Goal: Task Accomplishment & Management: Manage account settings

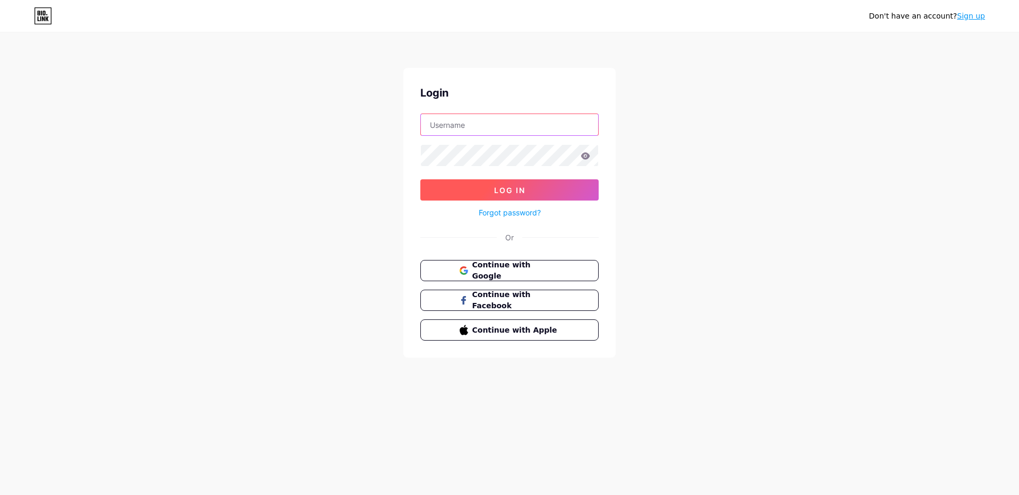
type input "[EMAIL_ADDRESS][DOMAIN_NAME]"
click at [517, 187] on span "Log In" at bounding box center [509, 190] width 31 height 9
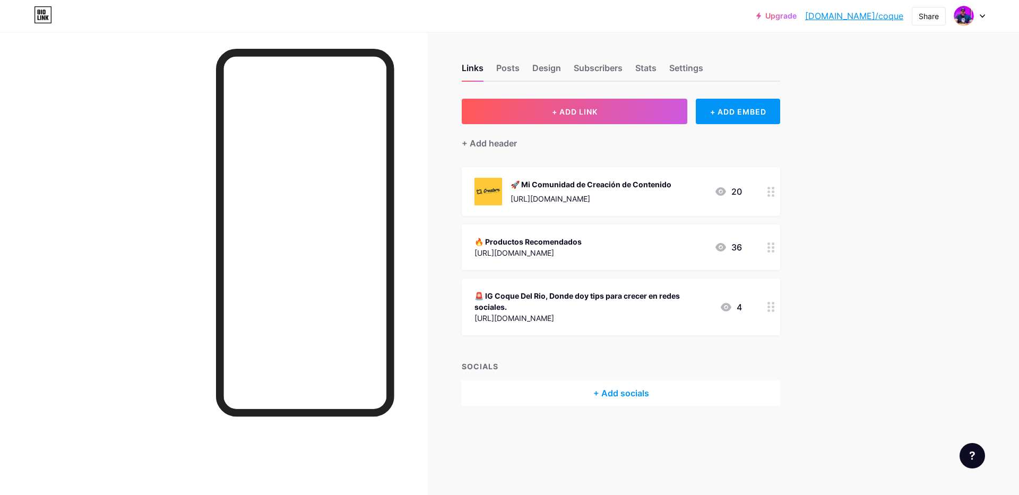
click at [672, 195] on div "[URL][DOMAIN_NAME]" at bounding box center [591, 198] width 161 height 11
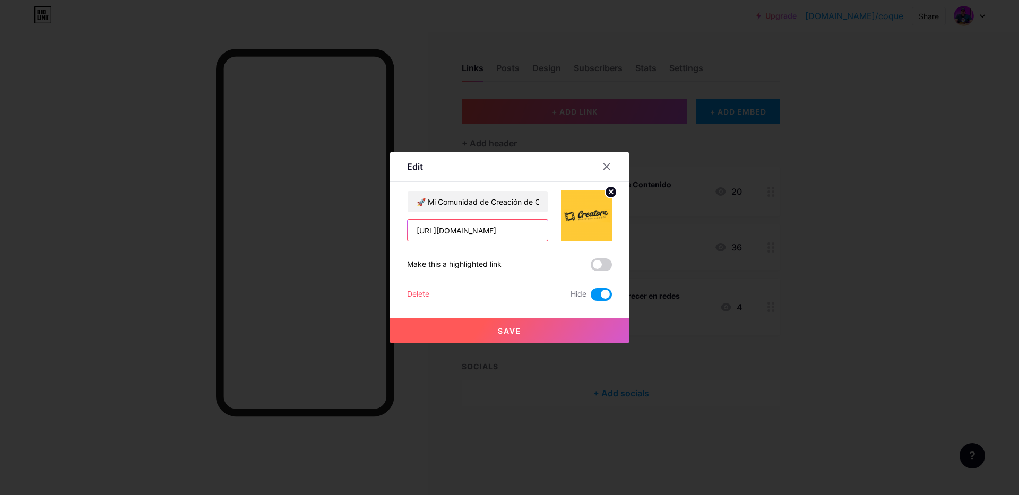
scroll to position [0, 236]
drag, startPoint x: 426, startPoint y: 231, endPoint x: 593, endPoint y: 235, distance: 166.8
click at [593, 235] on div "🚀 Mi Comunidad de Creación de Contenido [URL][DOMAIN_NAME]" at bounding box center [509, 216] width 205 height 51
click at [426, 201] on input "🚀 Mi Comunidad de Creación de Contenido" at bounding box center [478, 201] width 140 height 21
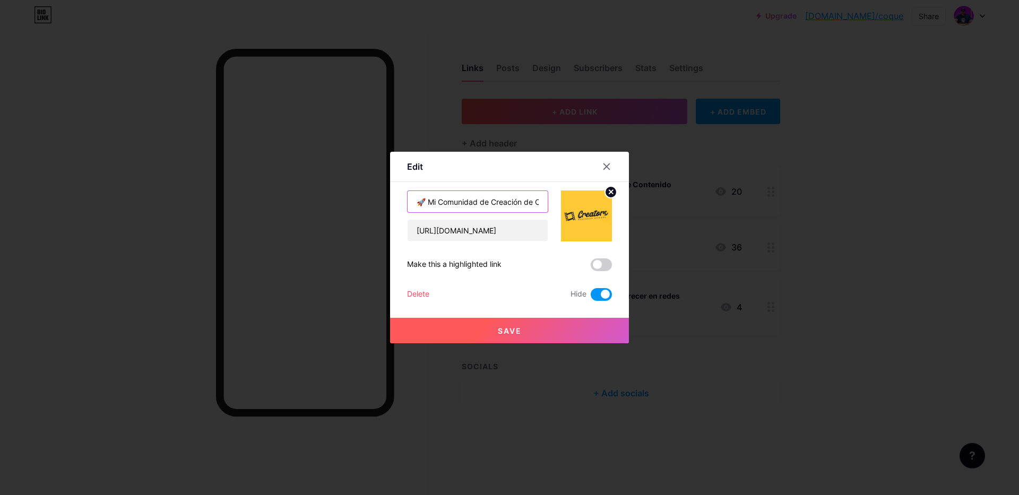
scroll to position [0, 32]
drag, startPoint x: 488, startPoint y: 203, endPoint x: 540, endPoint y: 201, distance: 51.5
click at [540, 201] on input "🚀 Mi Comunidad de Creación de Contenido" at bounding box center [478, 201] width 140 height 21
drag, startPoint x: 496, startPoint y: 203, endPoint x: 484, endPoint y: 203, distance: 11.7
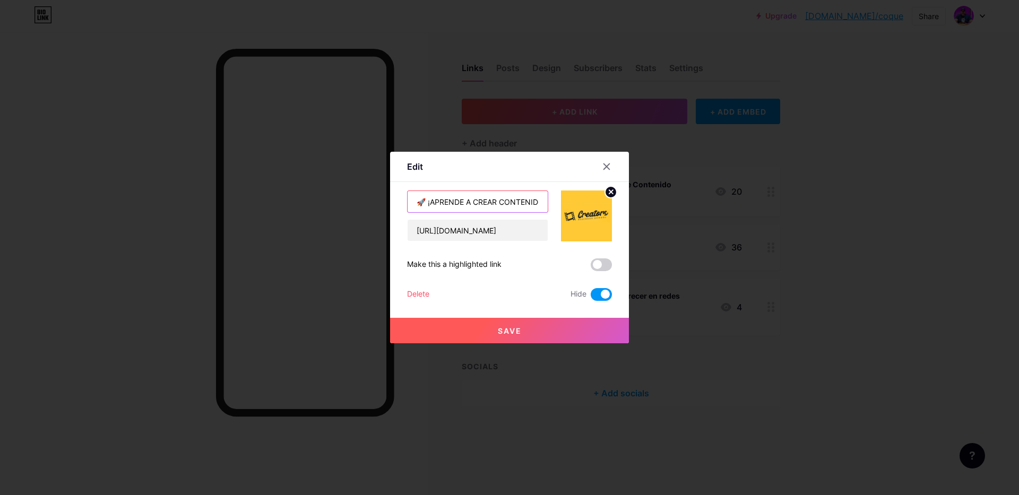
click at [495, 203] on input "🚀 ¡APRENDE A CREAR CONTENIDO Y VENDER TUS PRODUCTOS!" at bounding box center [478, 201] width 140 height 21
drag, startPoint x: 481, startPoint y: 201, endPoint x: 594, endPoint y: 203, distance: 113.1
click at [594, 203] on div "🚀 ¡APRENDE A CREAR CONTENIDO Y VENDER TUS PRODUCTOS! [URL][DOMAIN_NAME]" at bounding box center [509, 216] width 205 height 51
click at [529, 201] on input "🚀 ¡APRENDE A CREAR CONTENIDO Y VENDER TUS PRODUCTOS!" at bounding box center [478, 201] width 140 height 21
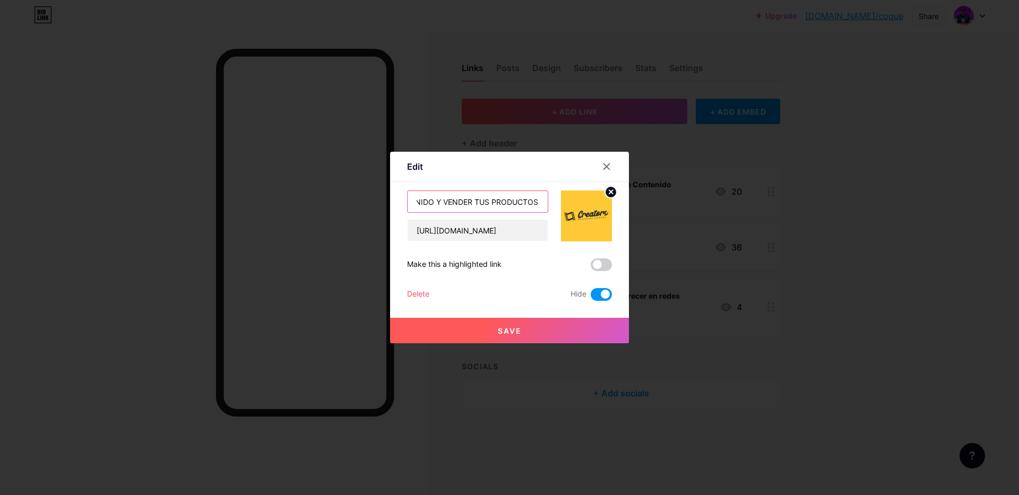
type input "🚀 ¡APRENDE A CREAR CONTENIDO Y VENDER TUS PRODUCTOS!"
click at [506, 331] on span "Save" at bounding box center [510, 331] width 24 height 9
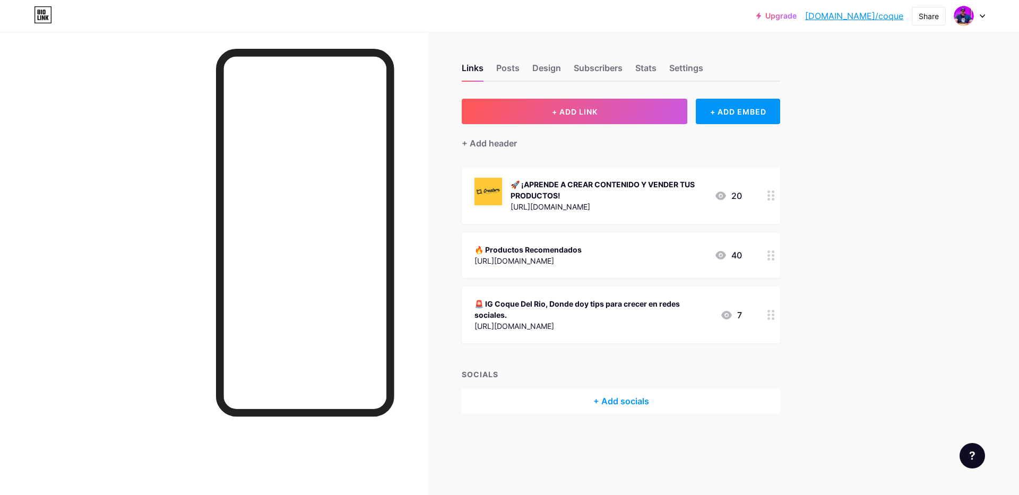
click at [588, 198] on div "🚀 ¡APRENDE A CREAR CONTENIDO Y VENDER TUS PRODUCTOS!" at bounding box center [608, 190] width 195 height 22
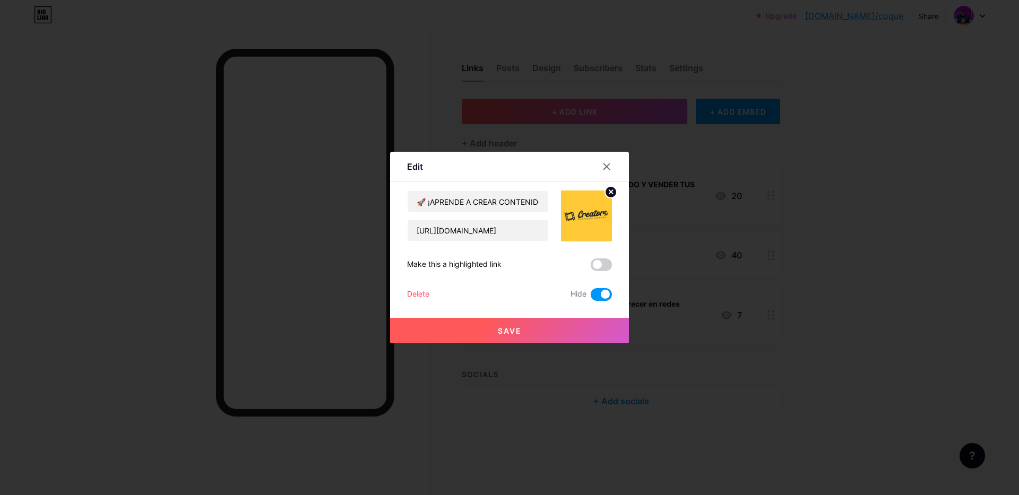
click at [596, 294] on span at bounding box center [601, 294] width 21 height 13
click at [591, 297] on input "checkbox" at bounding box center [591, 297] width 0 height 0
click at [525, 330] on button "Save" at bounding box center [509, 330] width 239 height 25
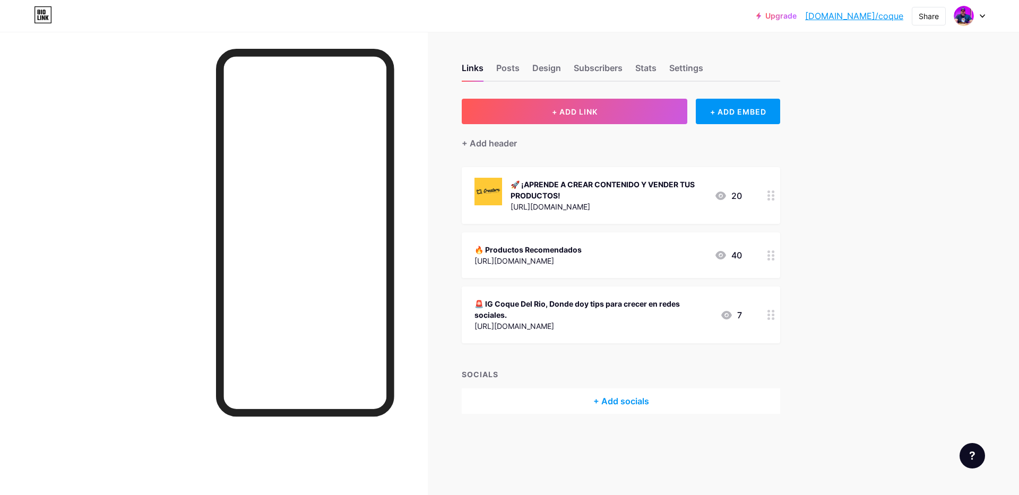
click at [683, 261] on div "🔥 Productos Recomendados [URL][DOMAIN_NAME] 40" at bounding box center [609, 255] width 268 height 24
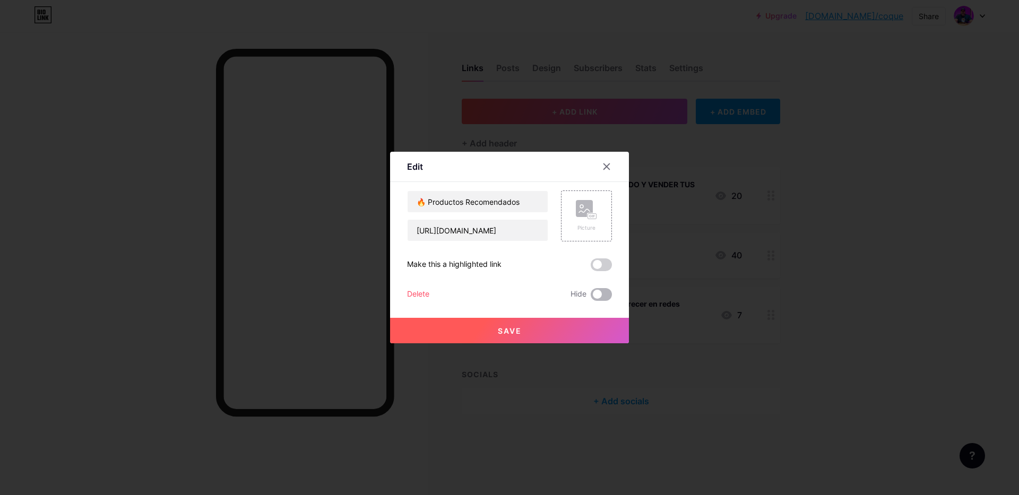
click at [608, 293] on span at bounding box center [601, 294] width 21 height 13
click at [591, 297] on input "checkbox" at bounding box center [591, 297] width 0 height 0
click at [516, 334] on span "Save" at bounding box center [510, 331] width 24 height 9
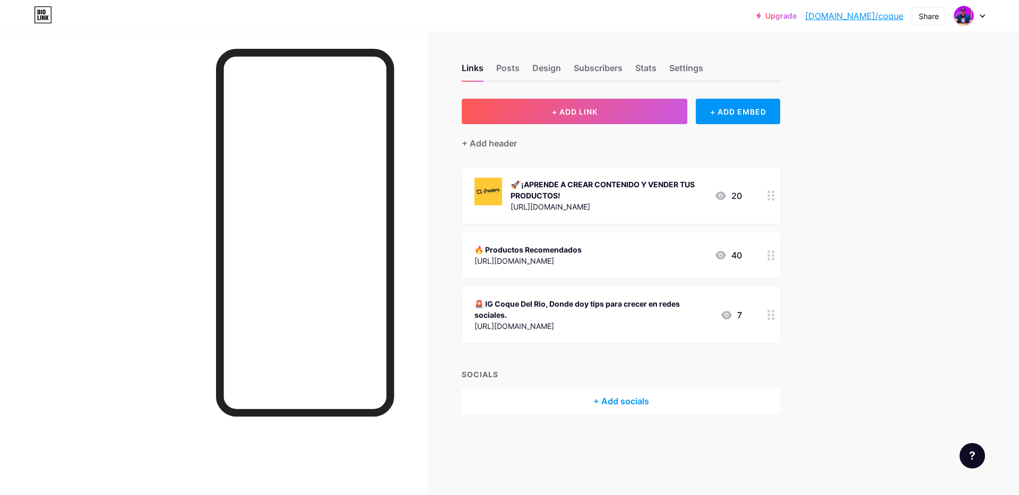
click at [768, 319] on circle at bounding box center [769, 319] width 3 height 3
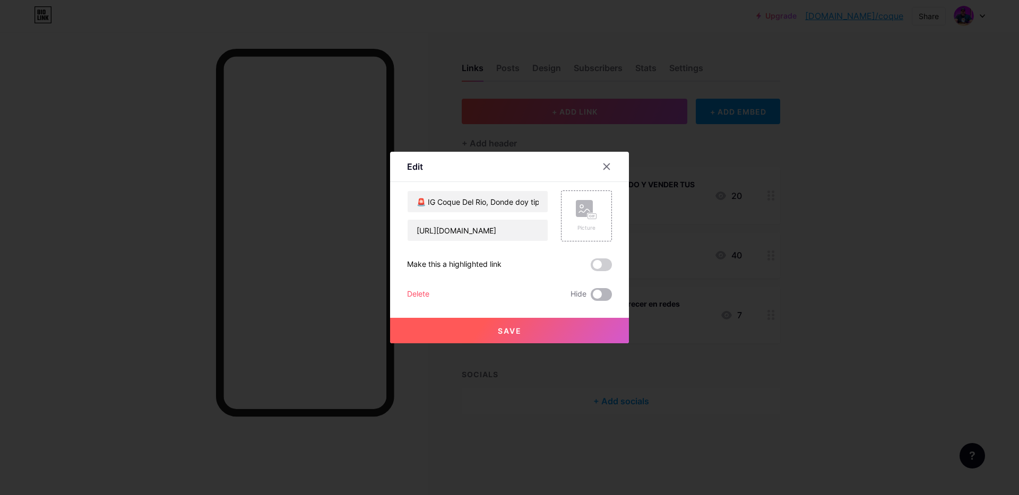
click at [605, 294] on span at bounding box center [601, 294] width 21 height 13
click at [591, 297] on input "checkbox" at bounding box center [591, 297] width 0 height 0
click at [519, 332] on span "Save" at bounding box center [510, 331] width 24 height 9
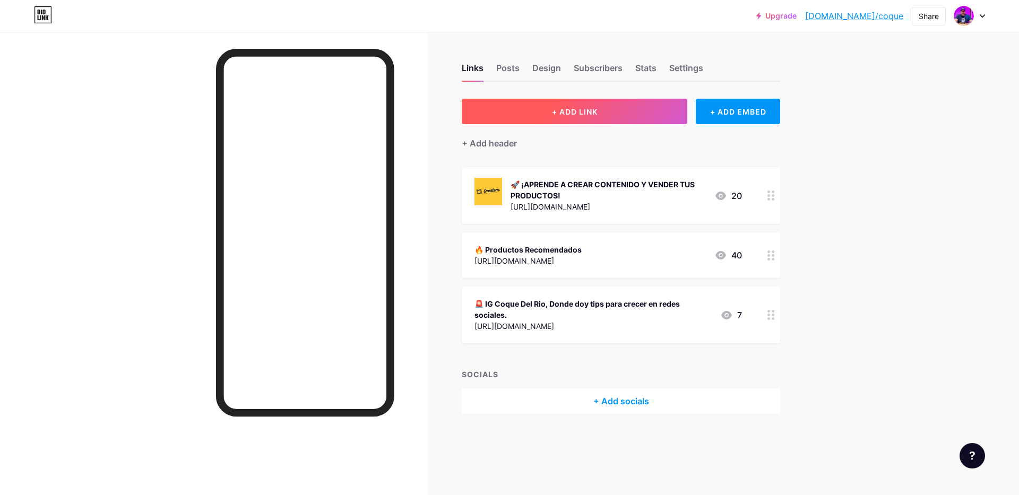
click at [602, 114] on button "+ ADD LINK" at bounding box center [575, 111] width 226 height 25
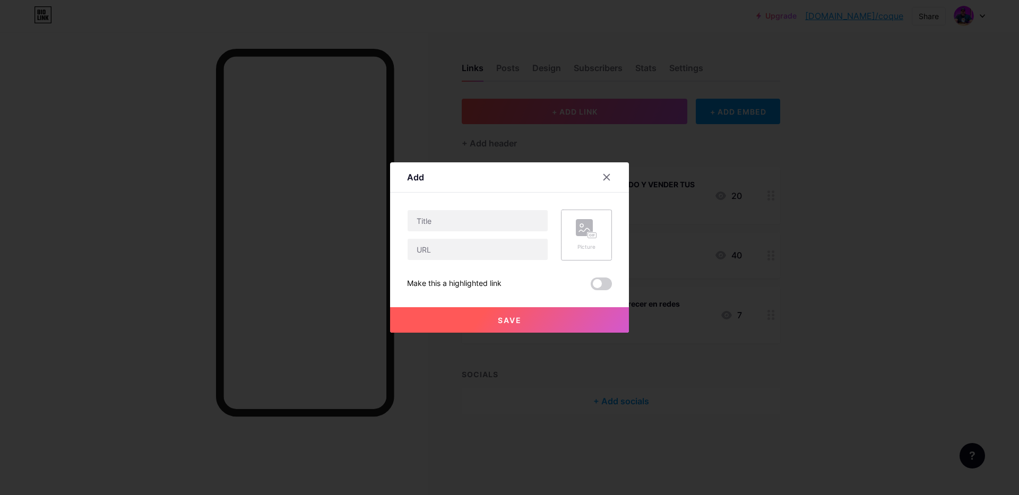
click at [585, 248] on div "Picture" at bounding box center [586, 247] width 21 height 8
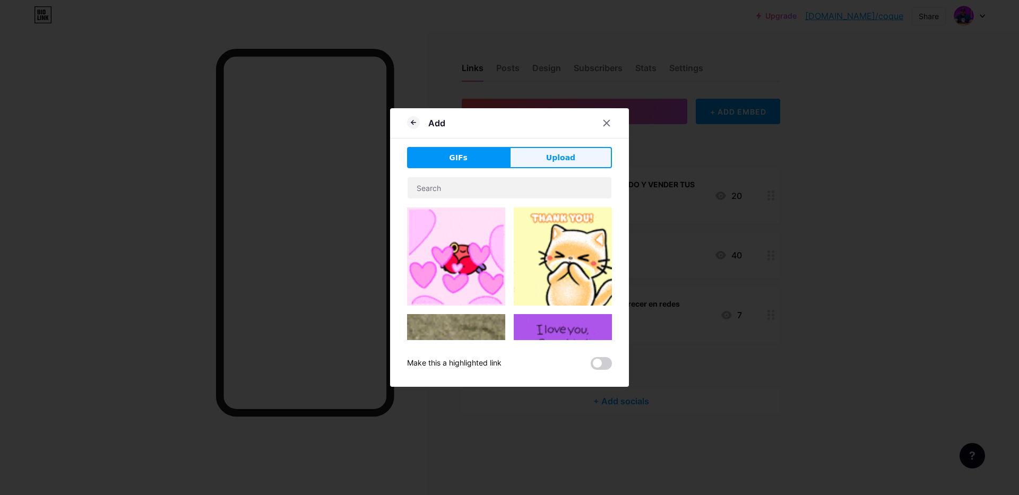
click at [551, 159] on span "Upload" at bounding box center [560, 157] width 29 height 11
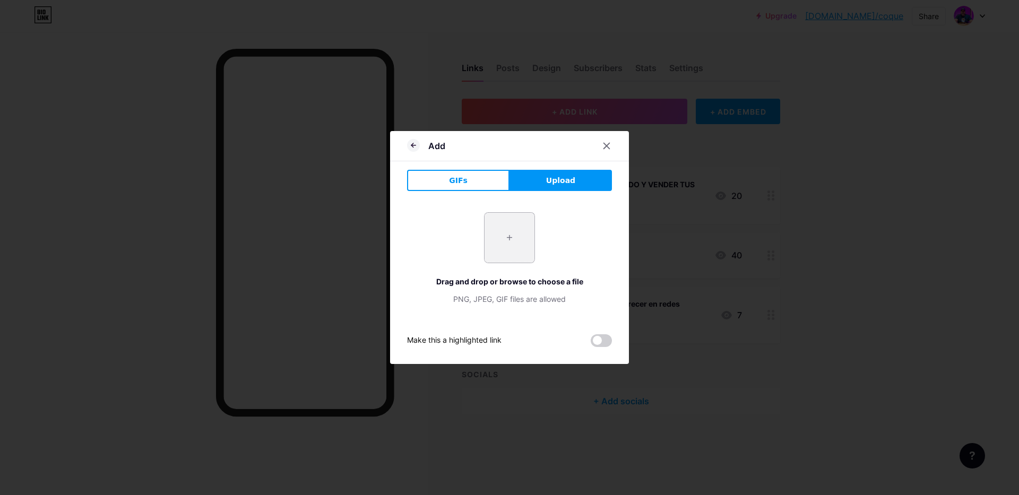
click at [509, 236] on input "file" at bounding box center [510, 238] width 50 height 50
type input "C:\fakepath\Logo un solo tono.png"
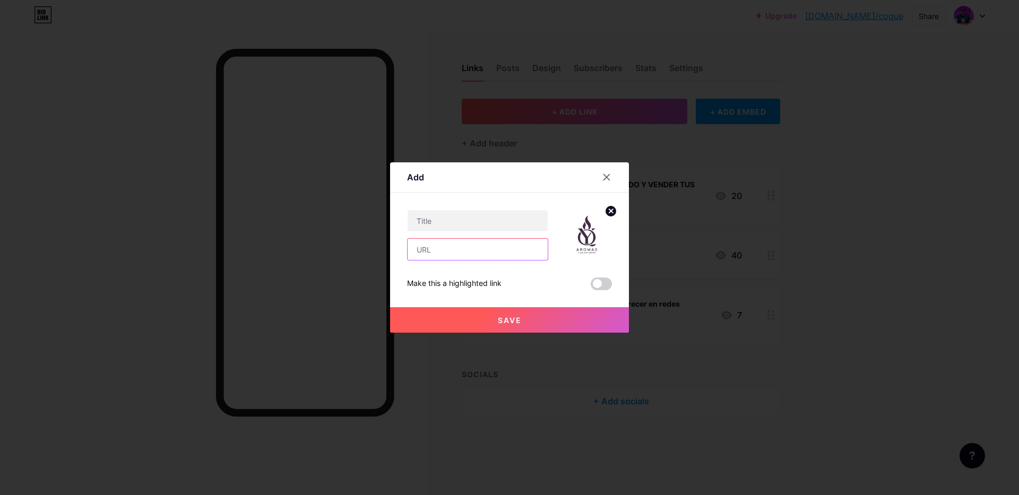
click at [430, 250] on input "text" at bounding box center [478, 249] width 140 height 21
drag, startPoint x: 529, startPoint y: 251, endPoint x: 380, endPoint y: 239, distance: 150.2
click at [380, 239] on div "Add Content YouTube Play YouTube video without leaving your page. ADD Vimeo Pla…" at bounding box center [509, 247] width 1019 height 495
paste input "/cursos-y-experiencias/"
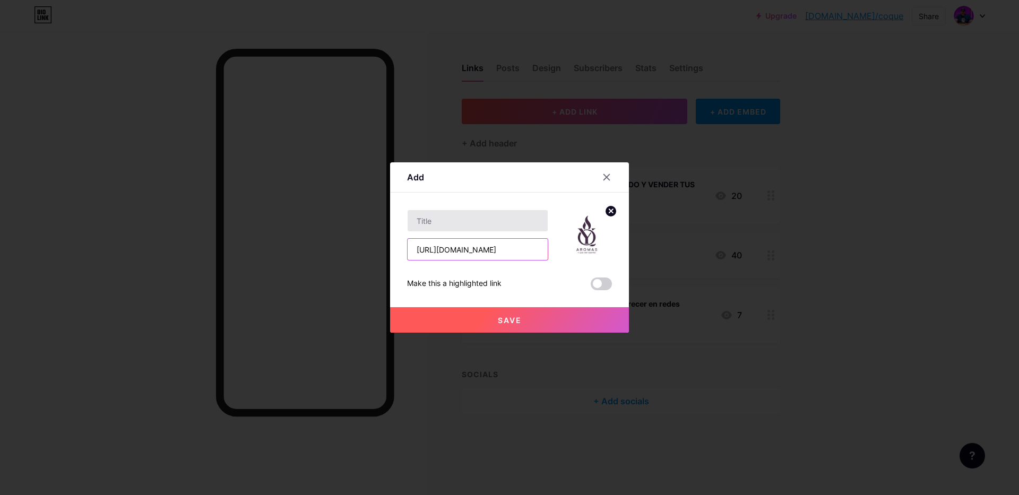
type input "[URL][DOMAIN_NAME]"
click at [450, 222] on input "text" at bounding box center [478, 220] width 140 height 21
click at [524, 221] on input "Taller [PERSON_NAME] [DEMOGRAPHIC_DATA] con Vino" at bounding box center [478, 220] width 140 height 21
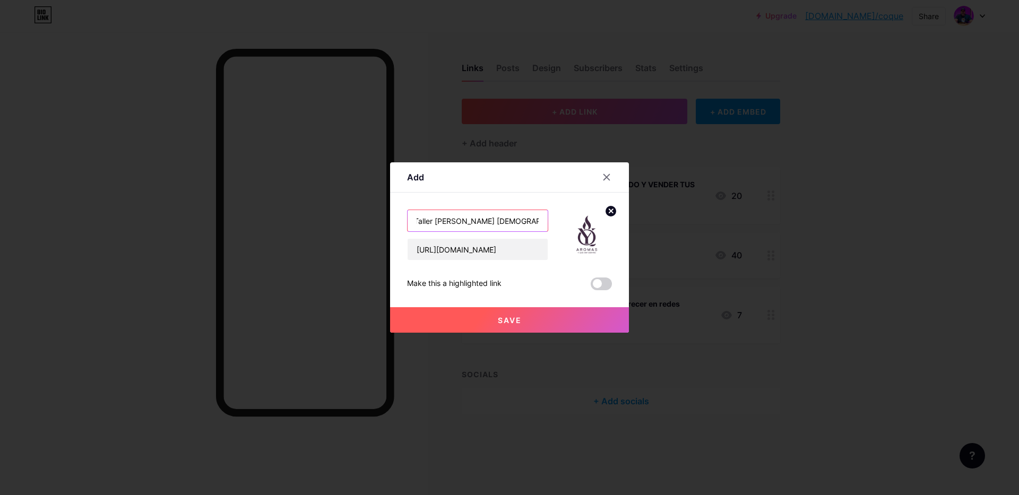
drag, startPoint x: 517, startPoint y: 221, endPoint x: 509, endPoint y: 222, distance: 8.1
click at [509, 222] on input "Taller [PERSON_NAME] [DEMOGRAPHIC_DATA] con Vino" at bounding box center [478, 220] width 140 height 21
click at [526, 220] on input "Taller [PERSON_NAME] [DEMOGRAPHIC_DATA] con Vino" at bounding box center [478, 220] width 140 height 21
drag, startPoint x: 522, startPoint y: 220, endPoint x: 508, endPoint y: 221, distance: 14.3
click at [508, 221] on input "Taller [PERSON_NAME] [DEMOGRAPHIC_DATA] con Vino" at bounding box center [478, 220] width 140 height 21
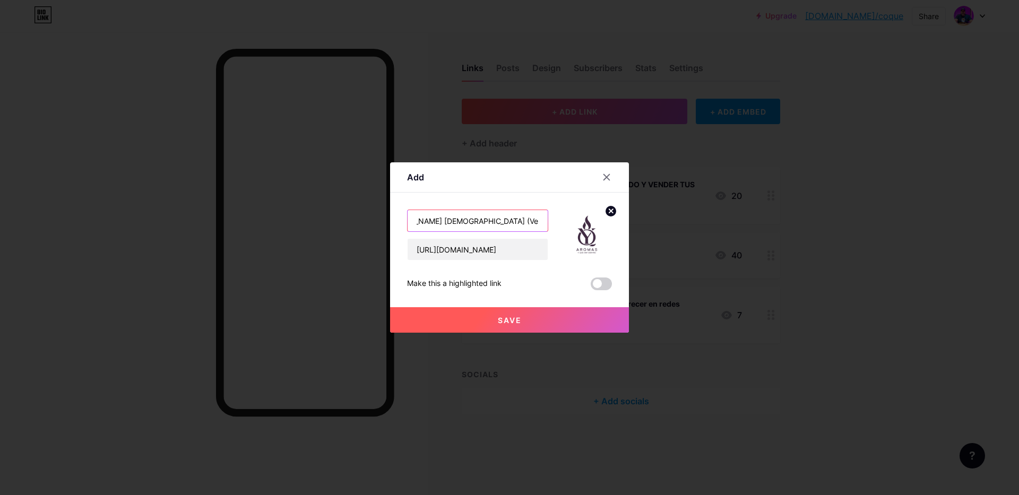
scroll to position [0, 58]
type input "Taller [PERSON_NAME] [DEMOGRAPHIC_DATA] (Velas, Vino y Conexión))"
click at [512, 321] on span "Save" at bounding box center [510, 320] width 24 height 9
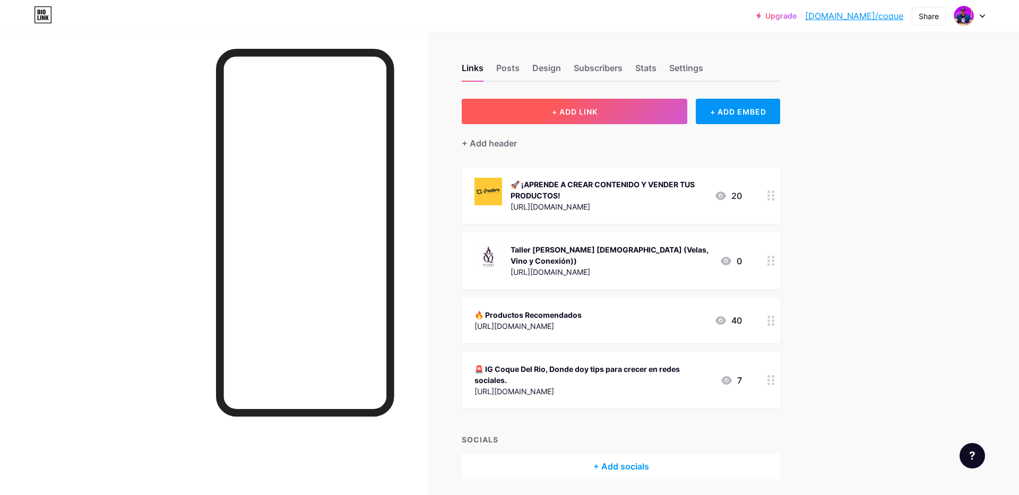
click at [582, 111] on span "+ ADD LINK" at bounding box center [575, 111] width 46 height 9
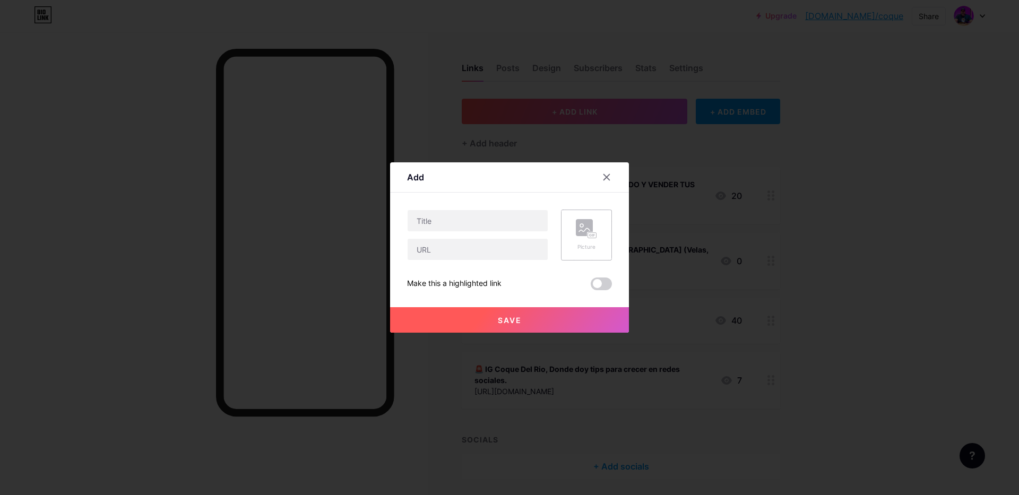
click at [587, 240] on div "Picture" at bounding box center [586, 235] width 21 height 32
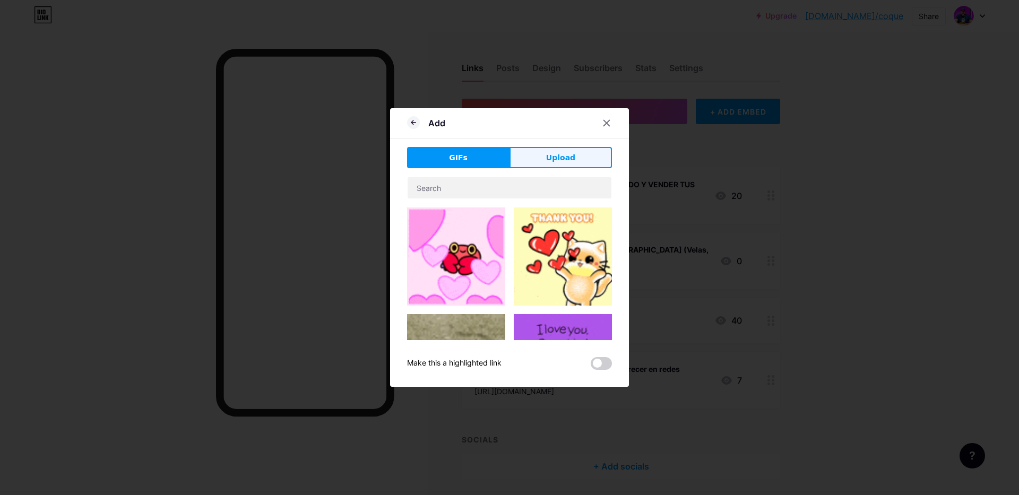
click at [553, 158] on span "Upload" at bounding box center [560, 157] width 29 height 11
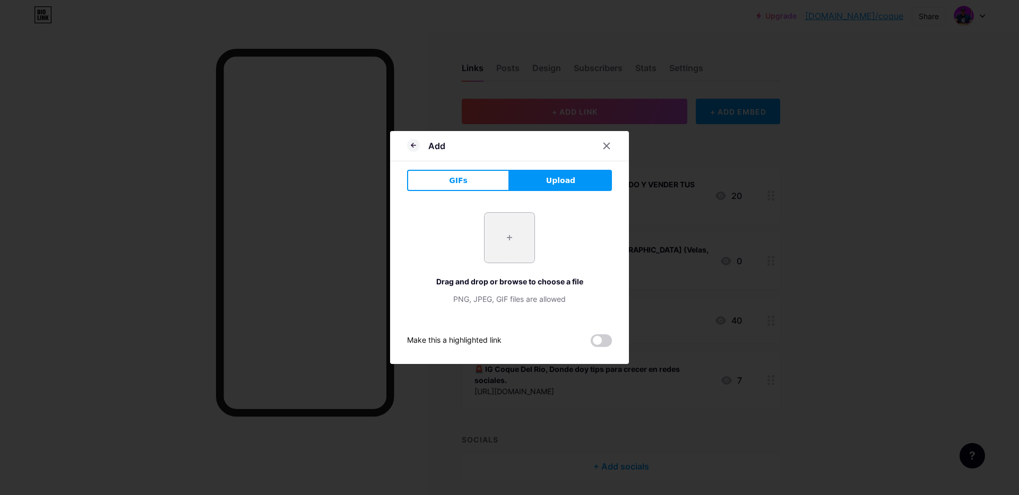
click at [513, 239] on input "file" at bounding box center [510, 238] width 50 height 50
type input "C:\fakepath\Logo blanco con fondo.png"
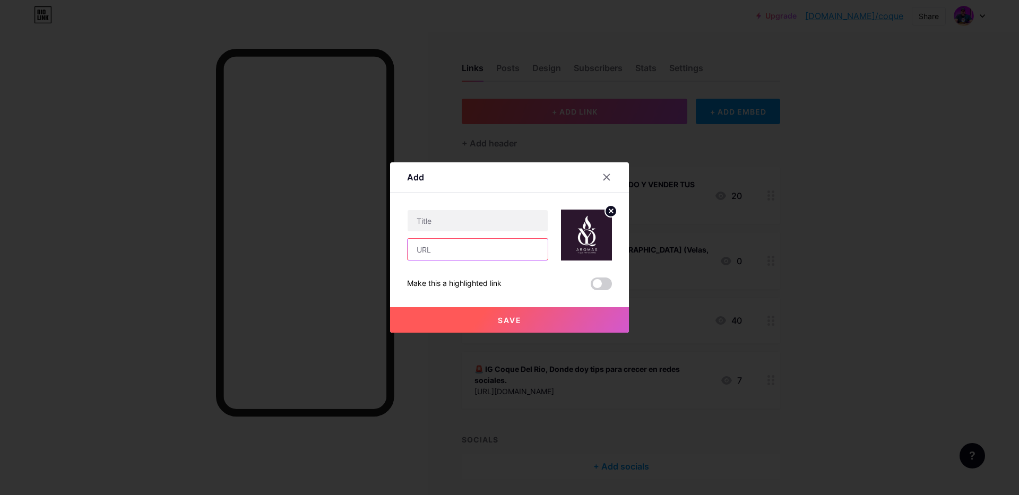
click at [439, 256] on input "text" at bounding box center [478, 249] width 140 height 21
type input "[URL][DOMAIN_NAME]"
click at [433, 222] on input "text" at bounding box center [478, 220] width 140 height 21
type input "C"
click at [474, 220] on input "Tienda en Línea Velas" at bounding box center [478, 220] width 140 height 21
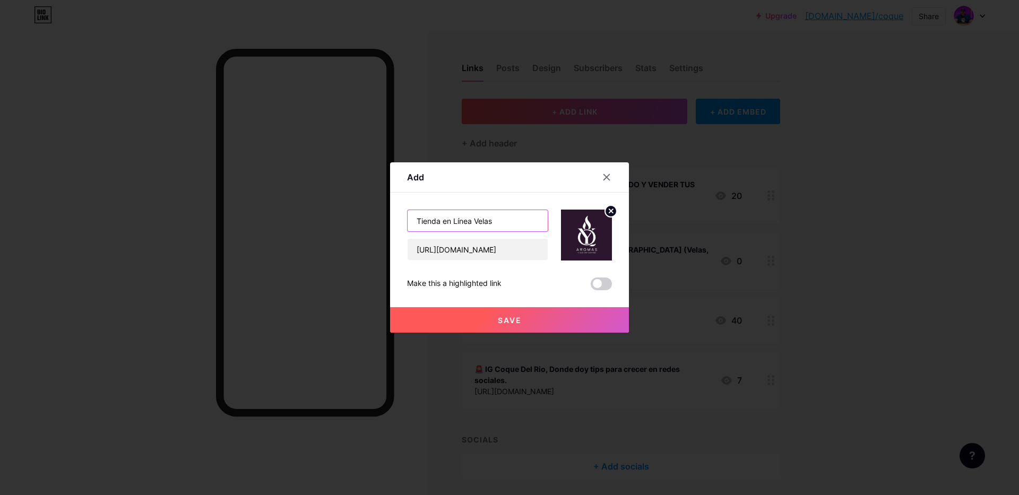
click at [496, 227] on input "Tienda en Línea Velas" at bounding box center [478, 220] width 140 height 21
type input "Tienda en Línea Velas [DEMOGRAPHIC_DATA]"
click at [513, 319] on span "Save" at bounding box center [510, 320] width 24 height 9
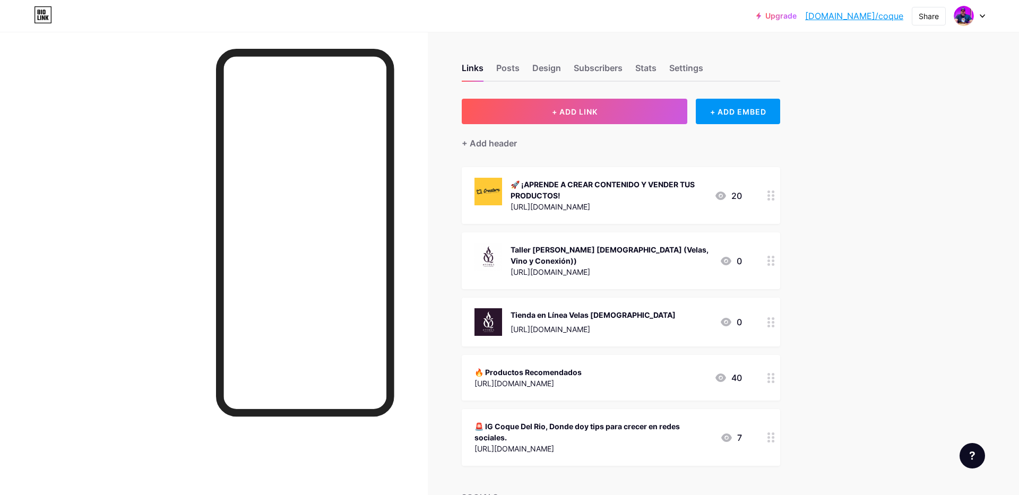
scroll to position [1, 0]
click at [546, 70] on div "Design" at bounding box center [547, 70] width 29 height 19
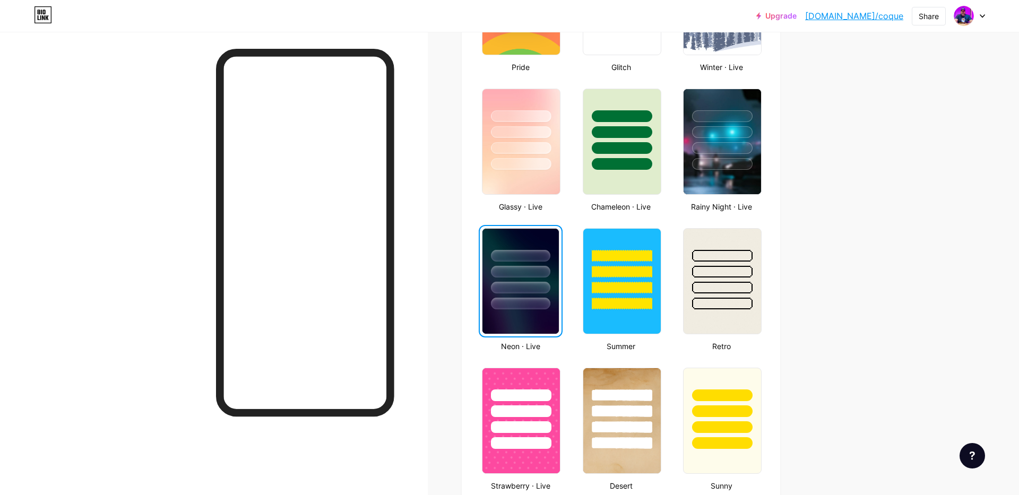
scroll to position [471, 0]
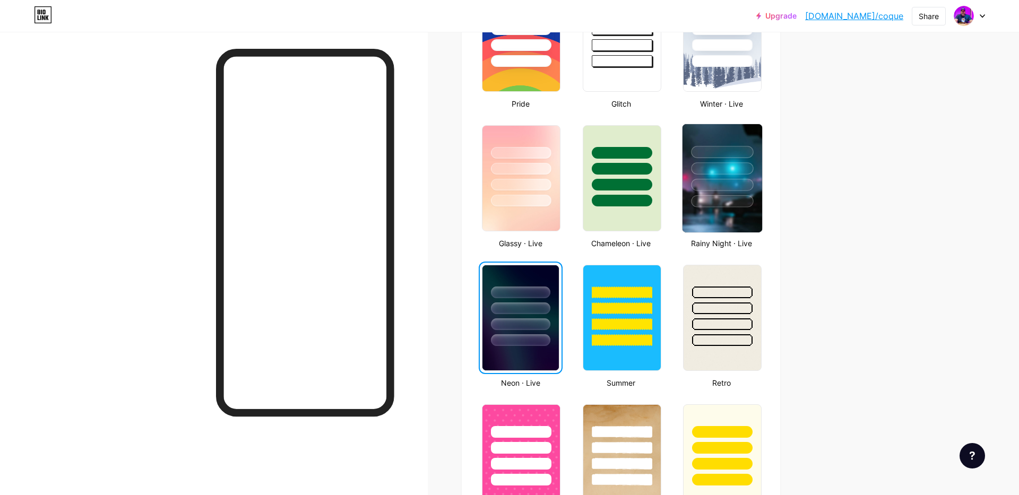
click at [722, 210] on img at bounding box center [723, 178] width 80 height 108
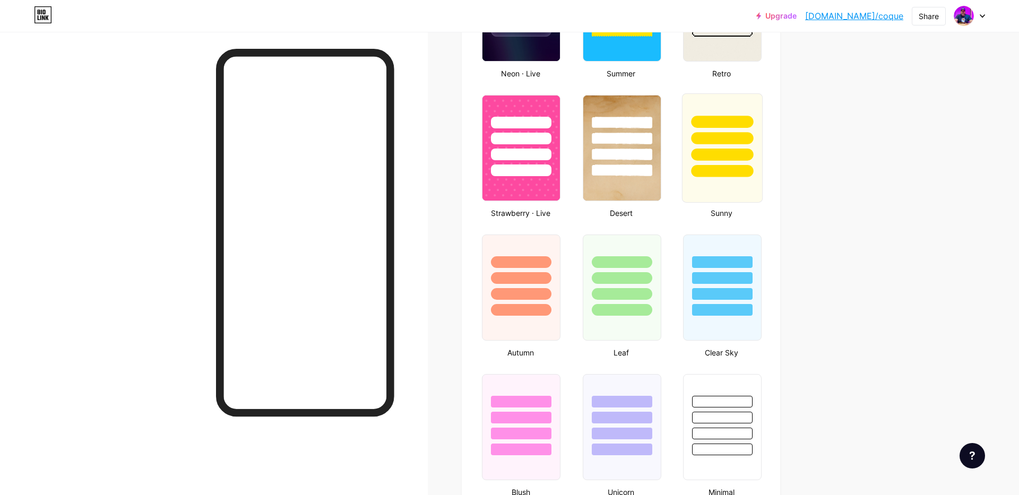
scroll to position [645, 0]
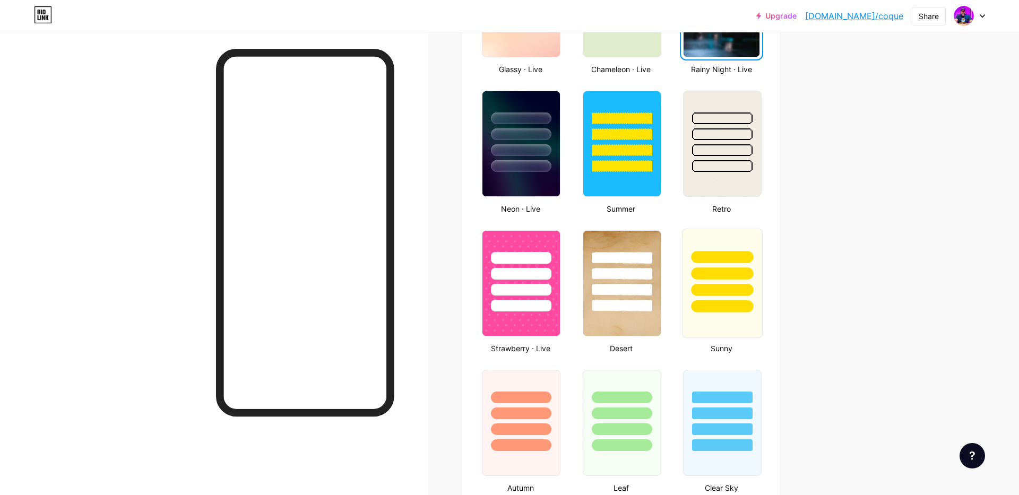
click at [719, 292] on div at bounding box center [722, 290] width 62 height 12
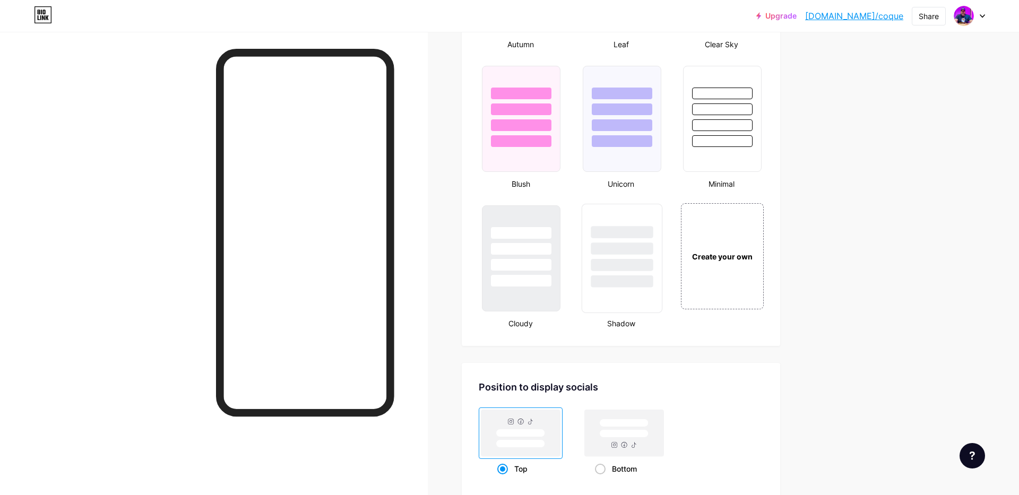
scroll to position [1035, 0]
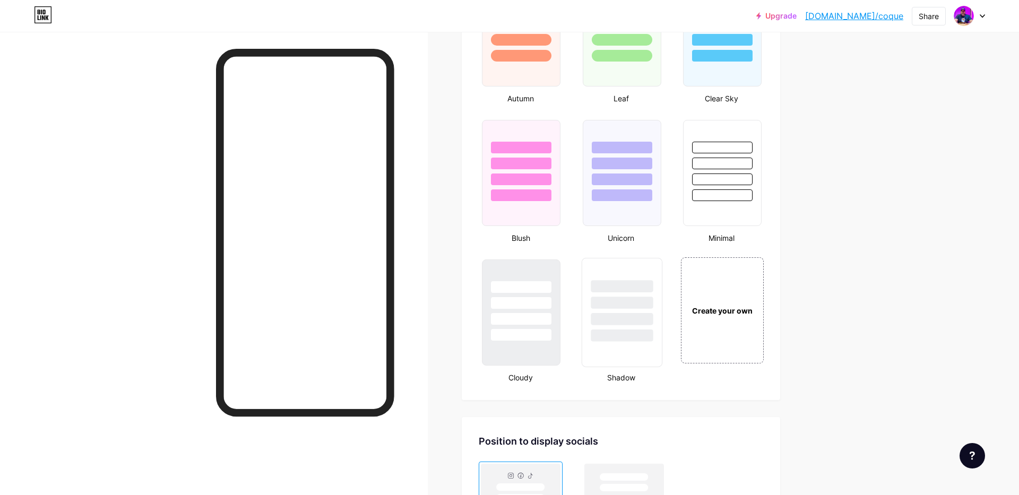
click at [639, 293] on div at bounding box center [622, 300] width 80 height 83
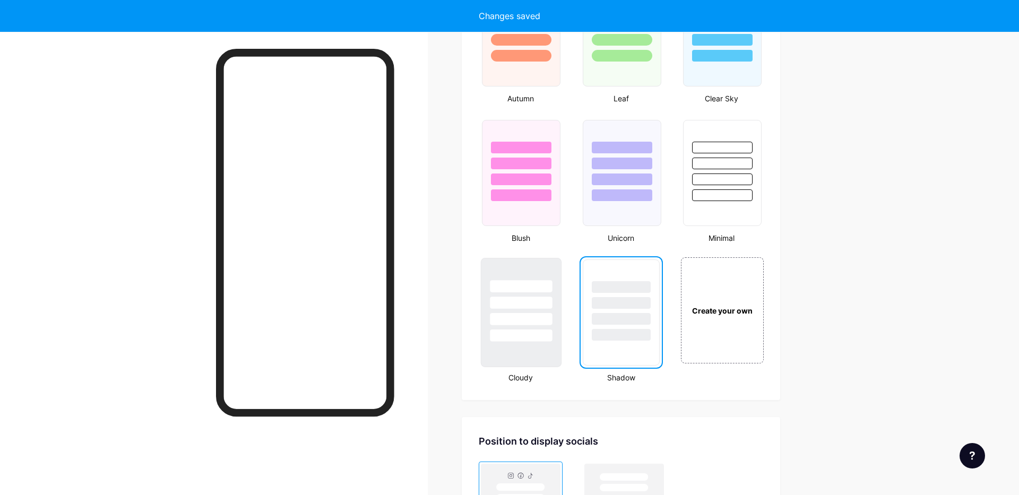
click at [525, 287] on div at bounding box center [522, 286] width 62 height 12
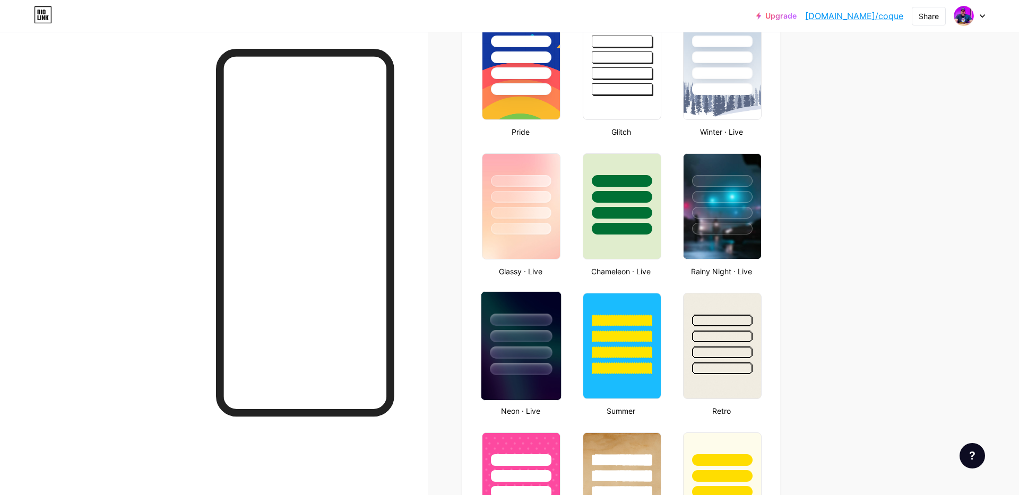
scroll to position [353, 0]
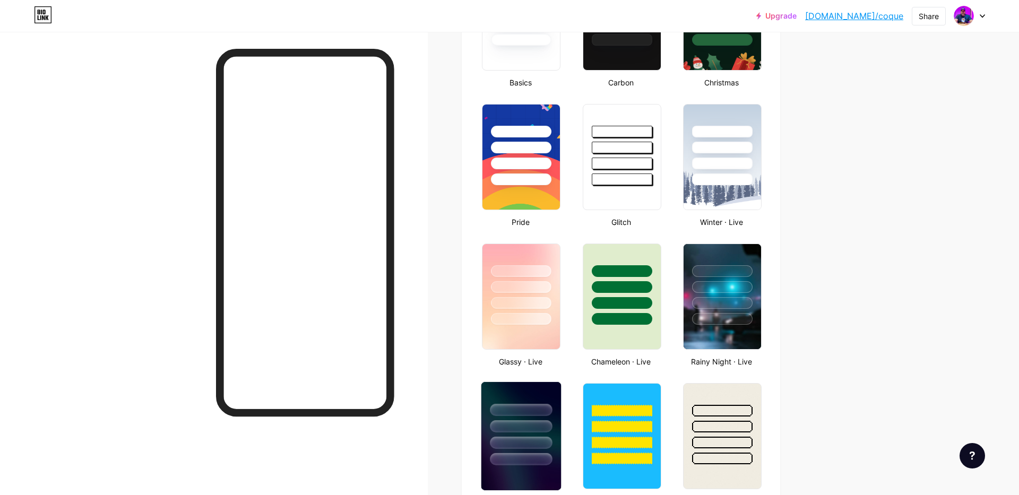
click at [530, 436] on div at bounding box center [522, 423] width 80 height 83
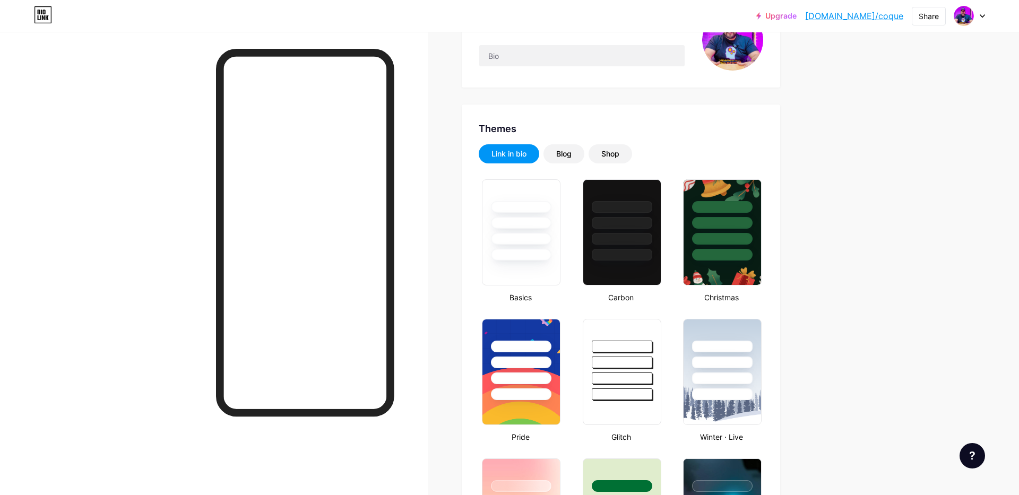
scroll to position [74, 0]
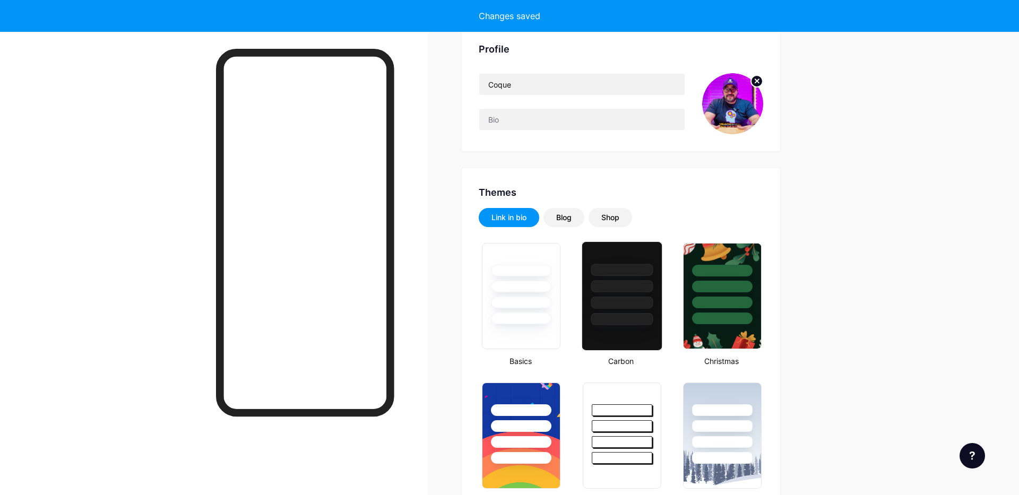
click at [612, 341] on div at bounding box center [621, 296] width 81 height 109
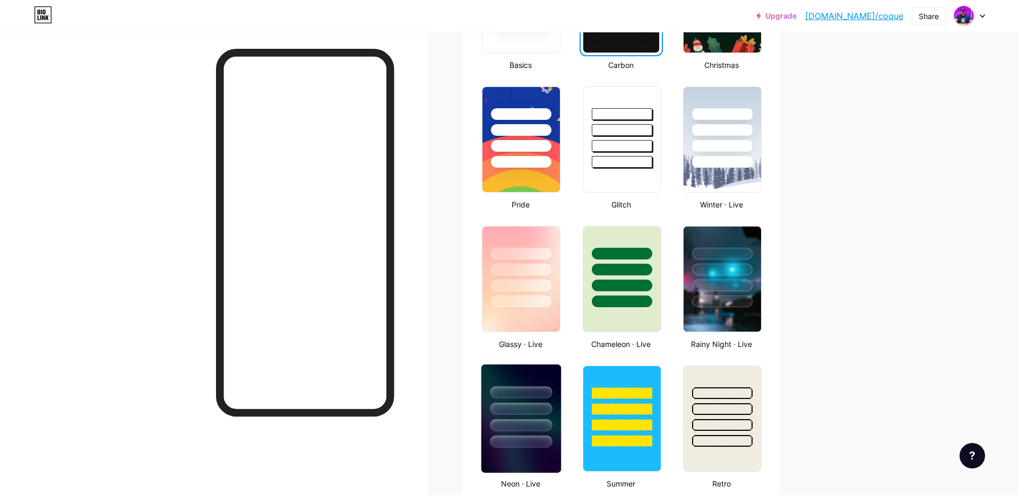
scroll to position [373, 0]
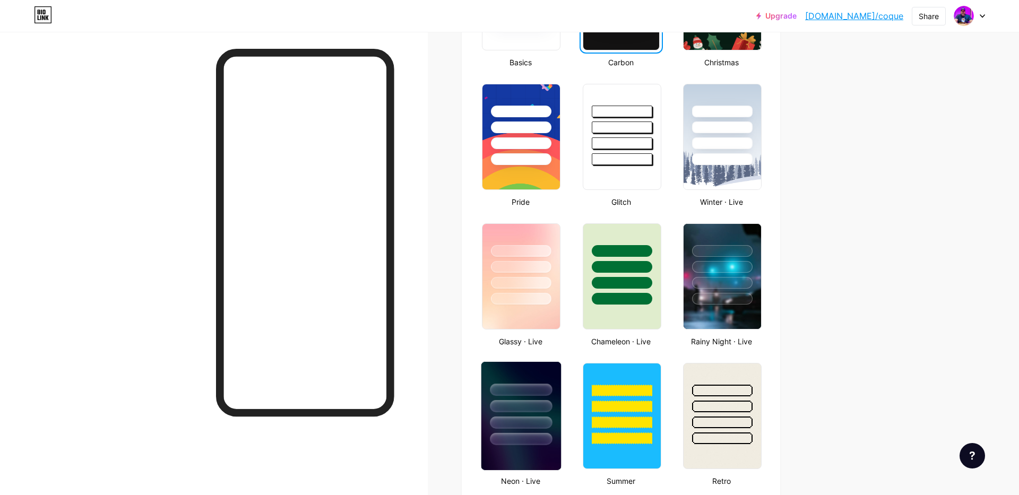
click at [528, 428] on div at bounding box center [522, 423] width 62 height 12
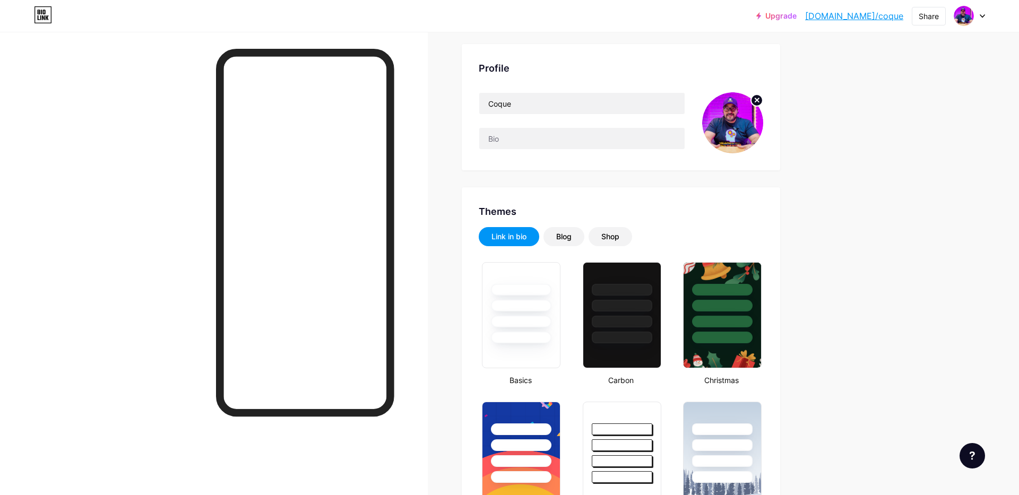
scroll to position [0, 0]
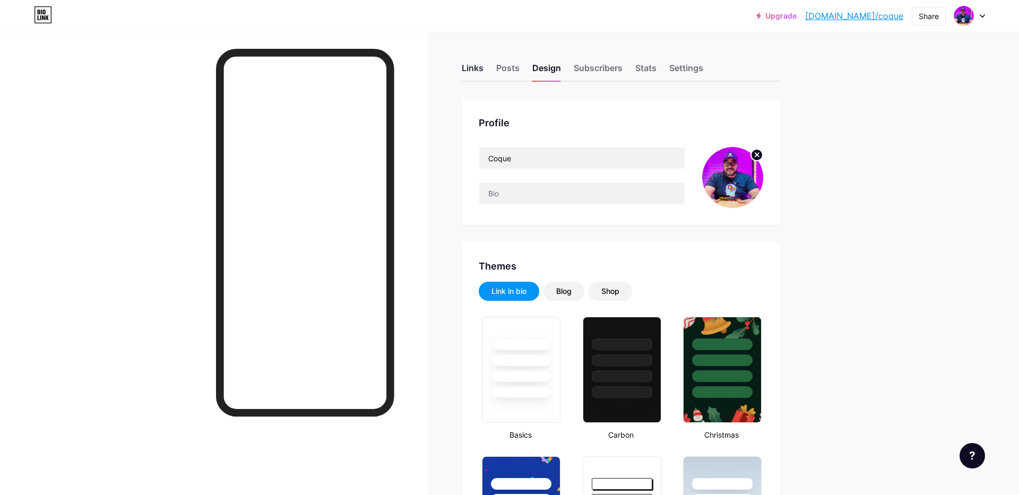
click at [473, 68] on div "Links" at bounding box center [473, 71] width 22 height 19
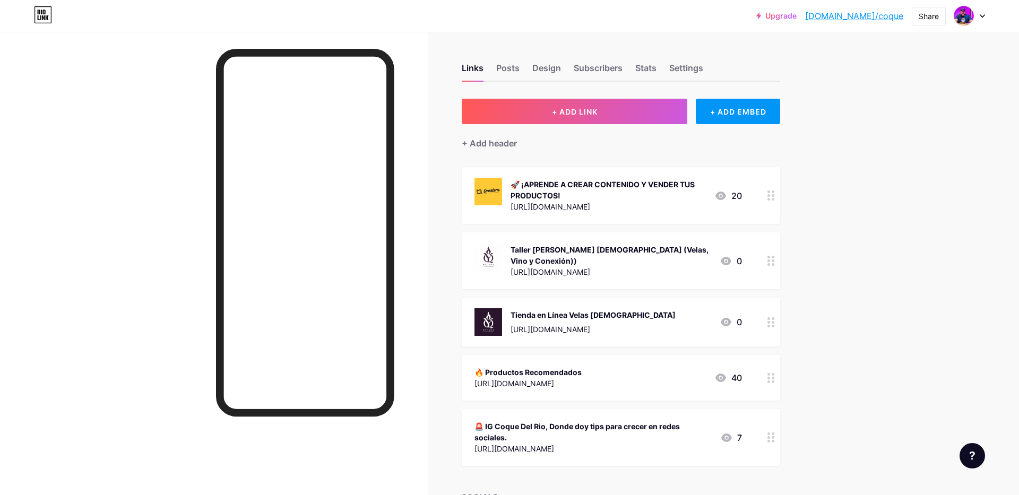
click at [567, 254] on div "Taller [PERSON_NAME] [DEMOGRAPHIC_DATA] (Velas, Vino y Conexión))" at bounding box center [611, 255] width 201 height 22
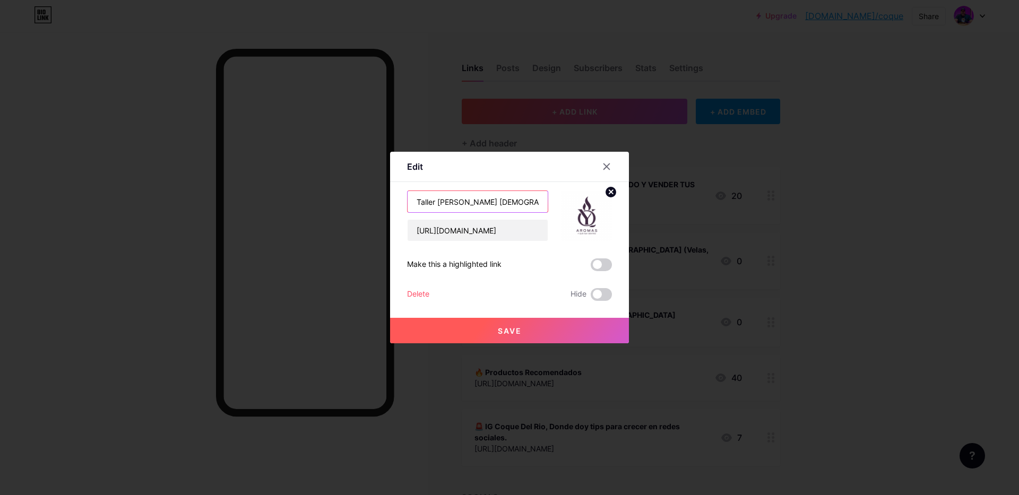
click at [416, 200] on input "Taller [PERSON_NAME] [DEMOGRAPHIC_DATA] (Velas, Vino y Conexión))" at bounding box center [478, 201] width 140 height 21
type input "👨🏻‍🎨 Taller [PERSON_NAME] [DEMOGRAPHIC_DATA] (Velas, Vino y Conexión))"
click at [511, 329] on span "Save" at bounding box center [510, 331] width 24 height 9
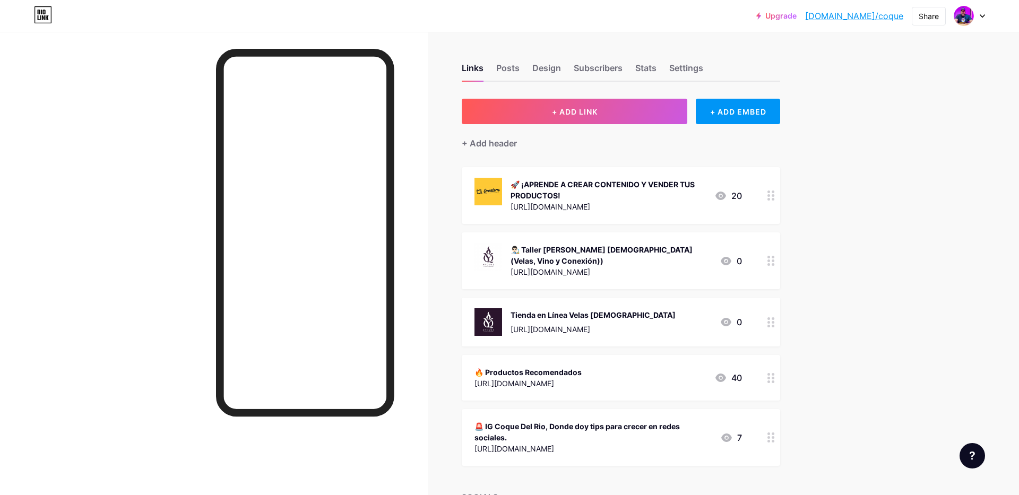
click at [587, 324] on div "[URL][DOMAIN_NAME]" at bounding box center [593, 329] width 165 height 11
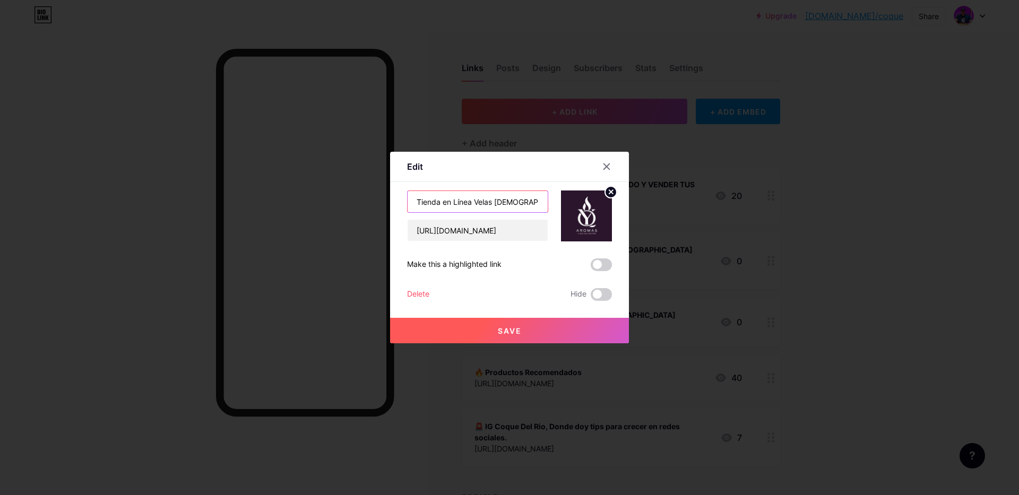
click at [418, 200] on input "Tienda en Línea Velas [DEMOGRAPHIC_DATA]" at bounding box center [478, 201] width 140 height 21
type input "🔥 Tienda en Línea Velas [DEMOGRAPHIC_DATA]"
click at [510, 330] on span "Save" at bounding box center [510, 331] width 24 height 9
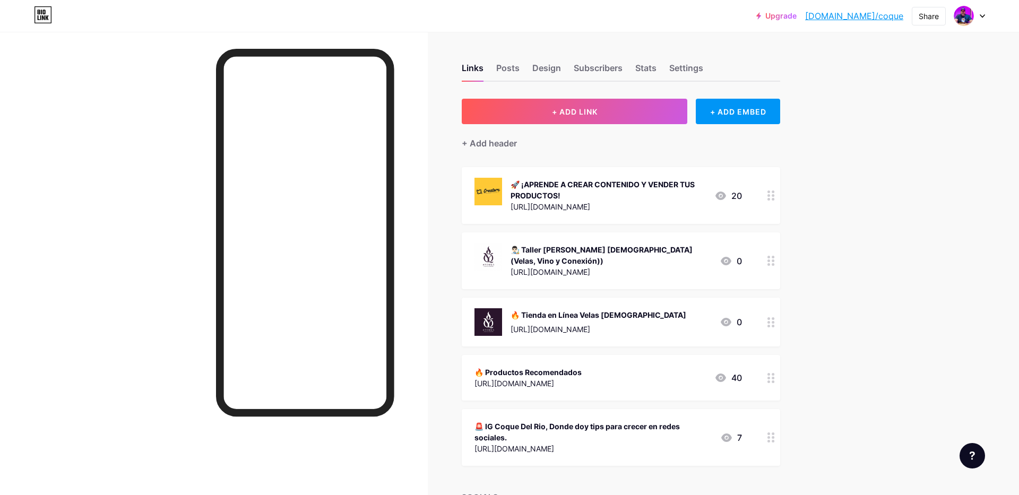
click at [547, 312] on div "🔥 Tienda en Línea Velas [DEMOGRAPHIC_DATA] [URL][DOMAIN_NAME]" at bounding box center [599, 322] width 176 height 28
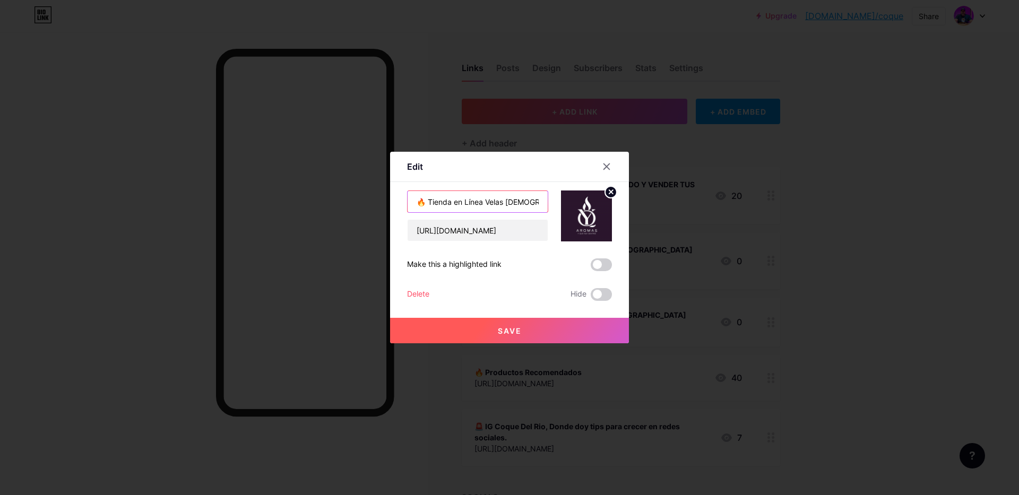
drag, startPoint x: 504, startPoint y: 200, endPoint x: 528, endPoint y: 201, distance: 23.9
click at [504, 200] on input "🔥 Tienda en Línea Velas [DEMOGRAPHIC_DATA]" at bounding box center [478, 201] width 140 height 21
click at [485, 200] on input "🔥 Tienda en Línea Velas [DEMOGRAPHIC_DATA]" at bounding box center [478, 201] width 140 height 21
type input "🔥 Tienda en Línea [PERSON_NAME] [DEMOGRAPHIC_DATA]"
click at [503, 330] on span "Save" at bounding box center [510, 331] width 24 height 9
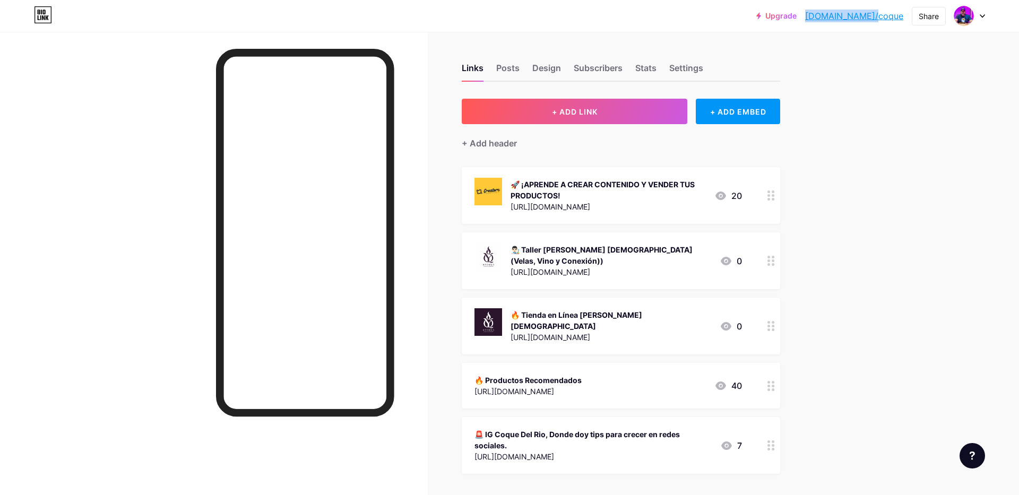
drag, startPoint x: 846, startPoint y: 16, endPoint x: 905, endPoint y: 16, distance: 58.9
click at [905, 16] on div "Upgrade [DOMAIN_NAME]/coque [DOMAIN_NAME]/coque Share Switch accounts Coque [DO…" at bounding box center [871, 15] width 229 height 19
copy link "[DOMAIN_NAME]/coque"
click at [671, 199] on div "🚀 ¡APRENDE A CREAR CONTENIDO Y VENDER TUS PRODUCTOS!" at bounding box center [608, 190] width 195 height 22
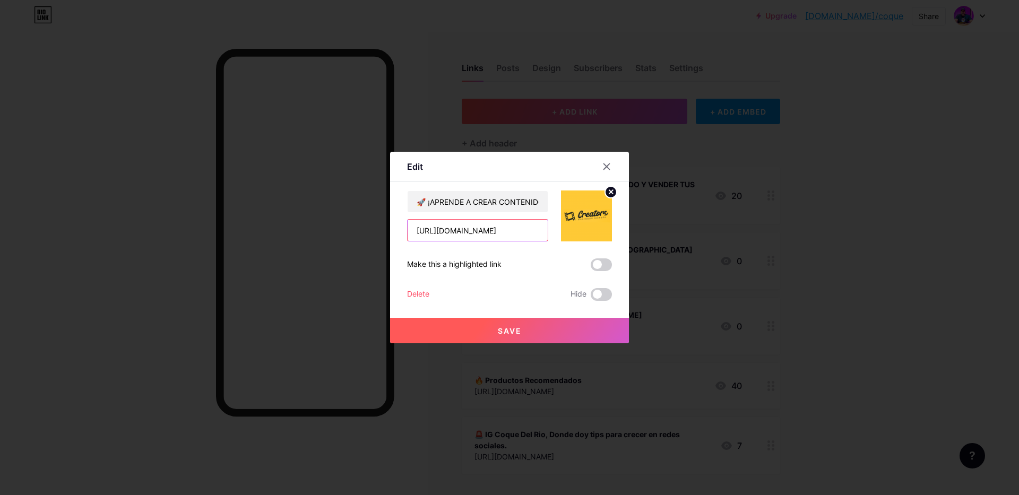
scroll to position [0, 236]
drag, startPoint x: 416, startPoint y: 230, endPoint x: 601, endPoint y: 230, distance: 184.8
click at [601, 230] on div "🚀 ¡APRENDE A CREAR CONTENIDO Y VENDER TUS PRODUCTOS! [URL][DOMAIN_NAME]" at bounding box center [509, 216] width 205 height 51
click at [611, 166] on icon at bounding box center [607, 166] width 8 height 8
